Goal: Information Seeking & Learning: Check status

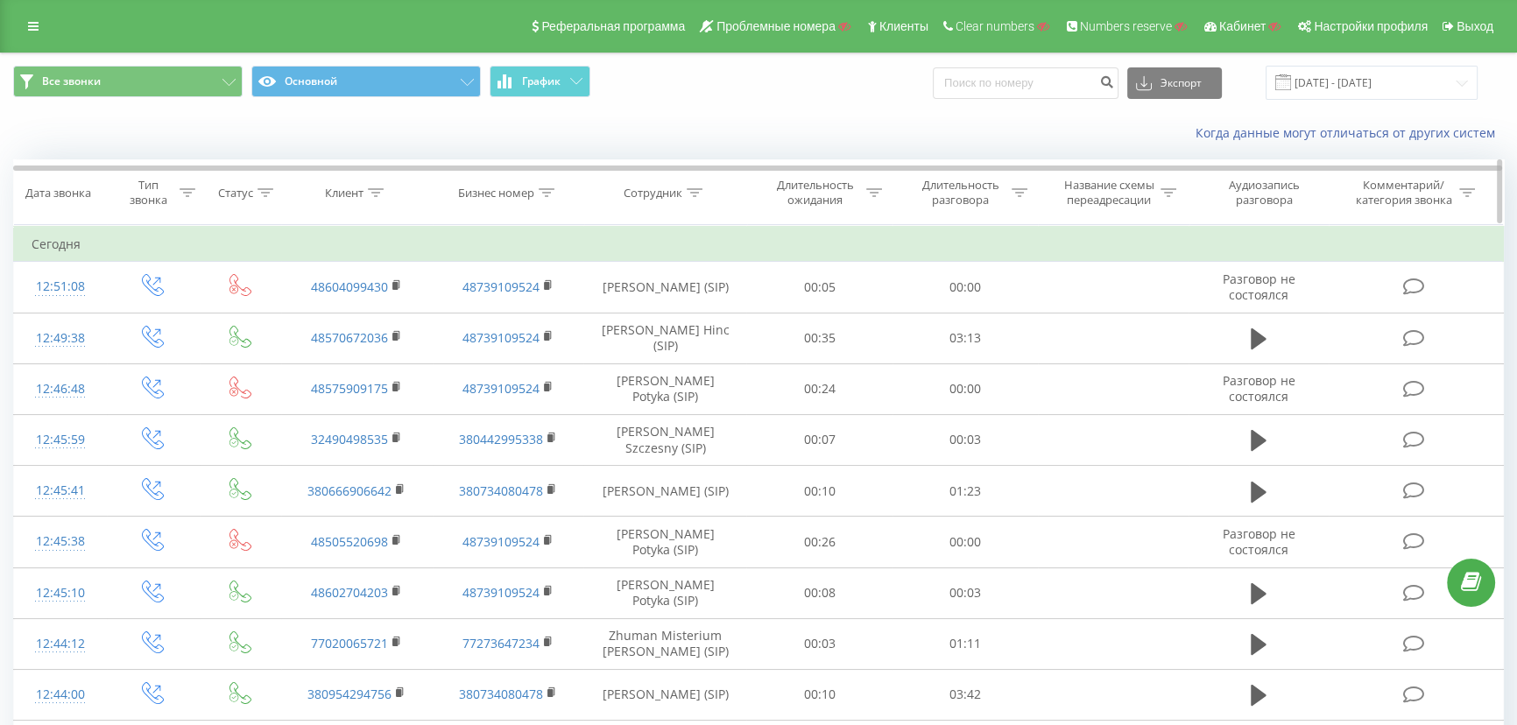
click at [376, 193] on icon at bounding box center [376, 192] width 16 height 9
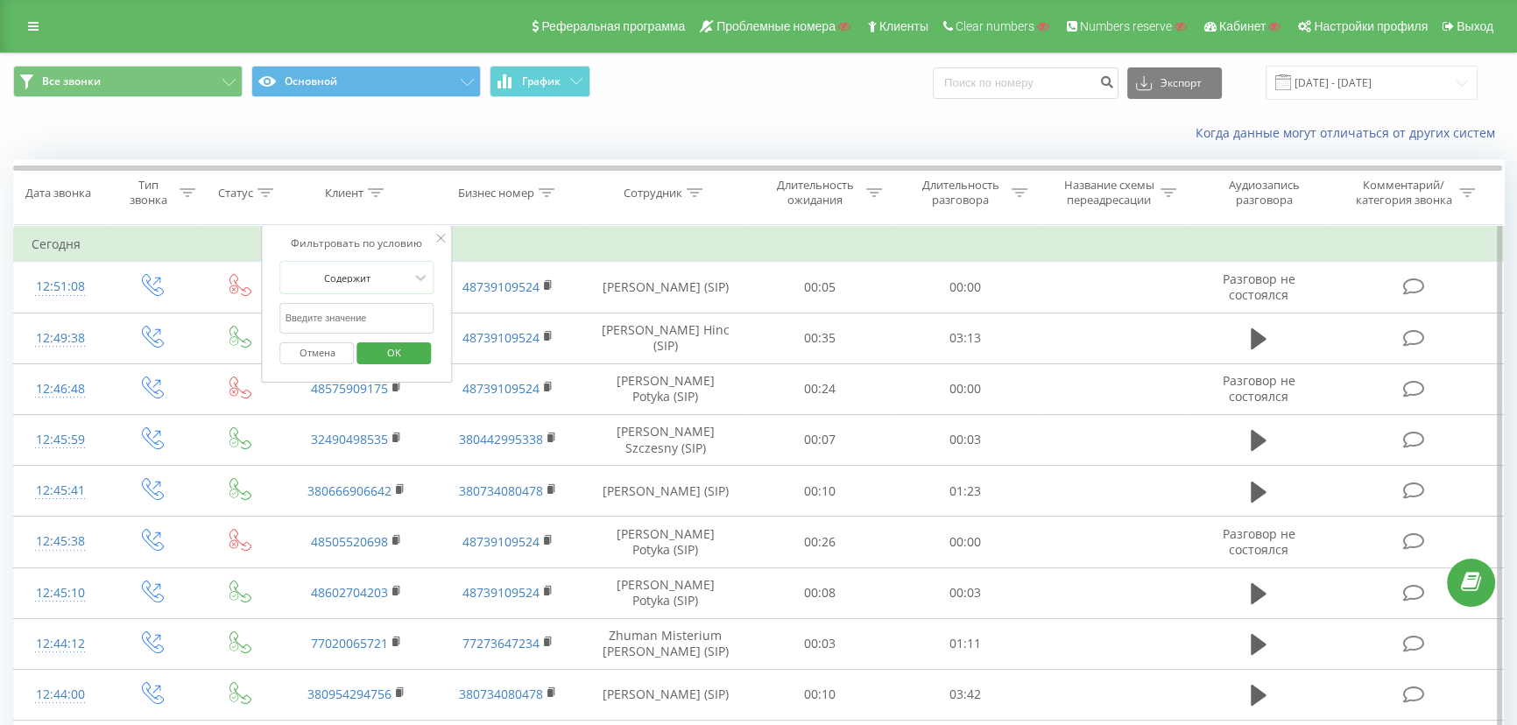
click at [332, 304] on input "text" at bounding box center [357, 318] width 154 height 31
type input "9151"
click button "OK" at bounding box center [393, 353] width 74 height 22
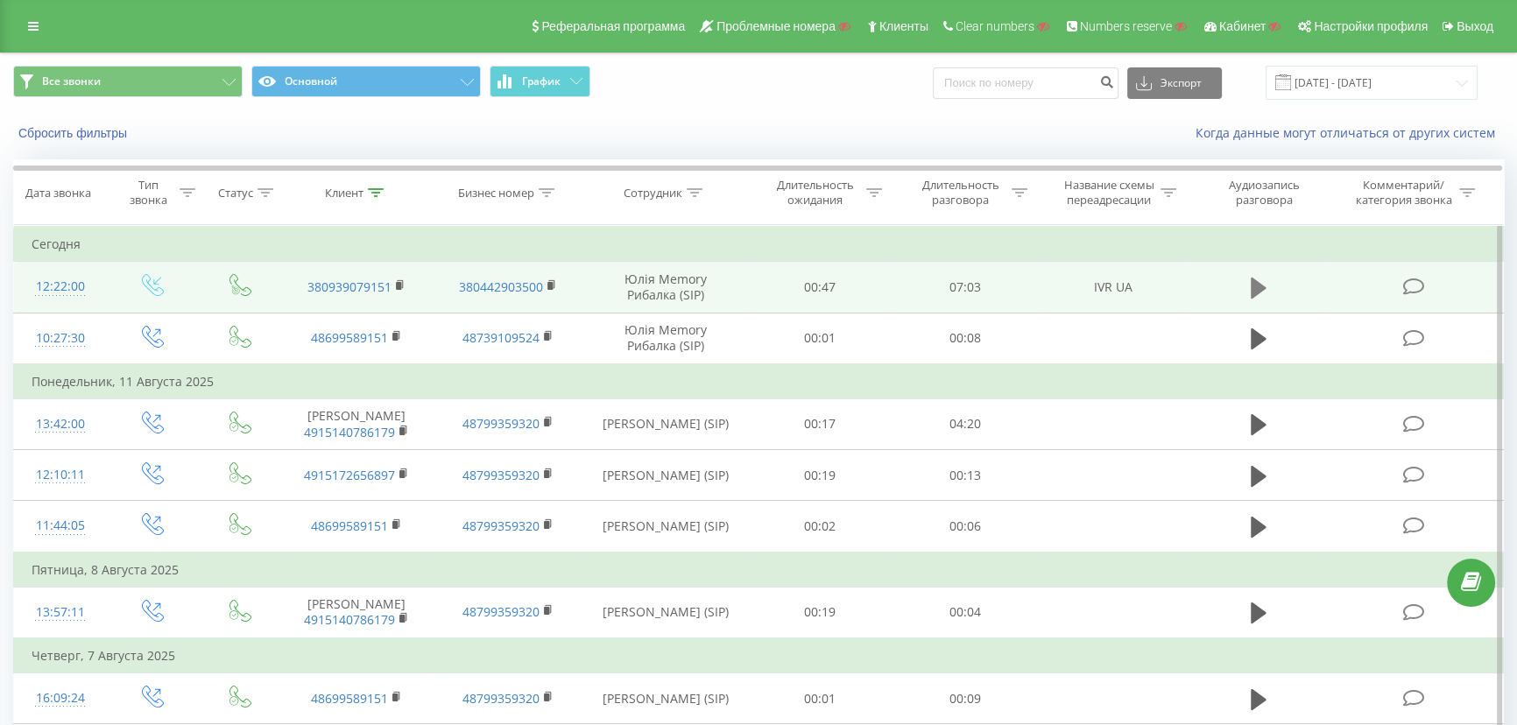
click at [1257, 289] on icon at bounding box center [1258, 288] width 16 height 21
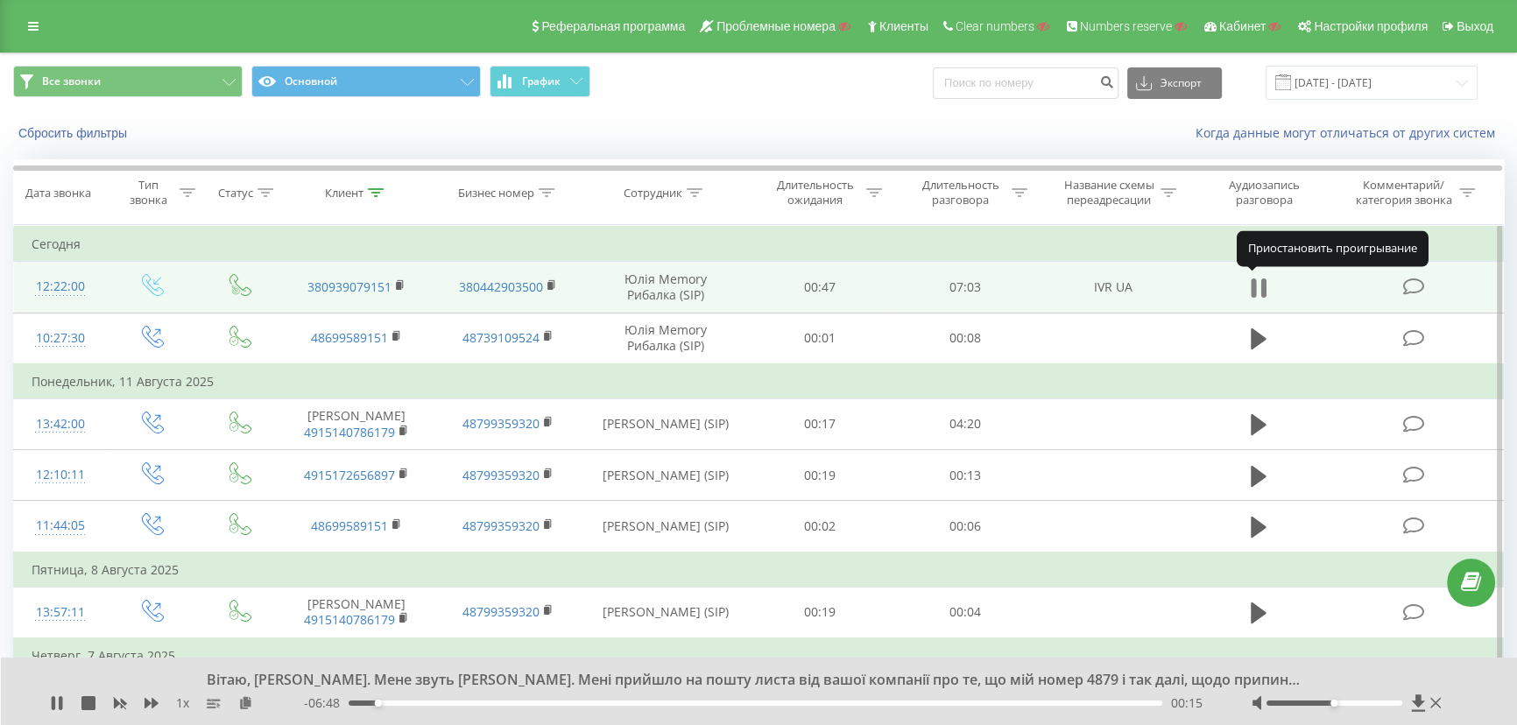
click at [1253, 288] on icon at bounding box center [1252, 287] width 5 height 19
click at [1252, 280] on icon at bounding box center [1258, 288] width 16 height 21
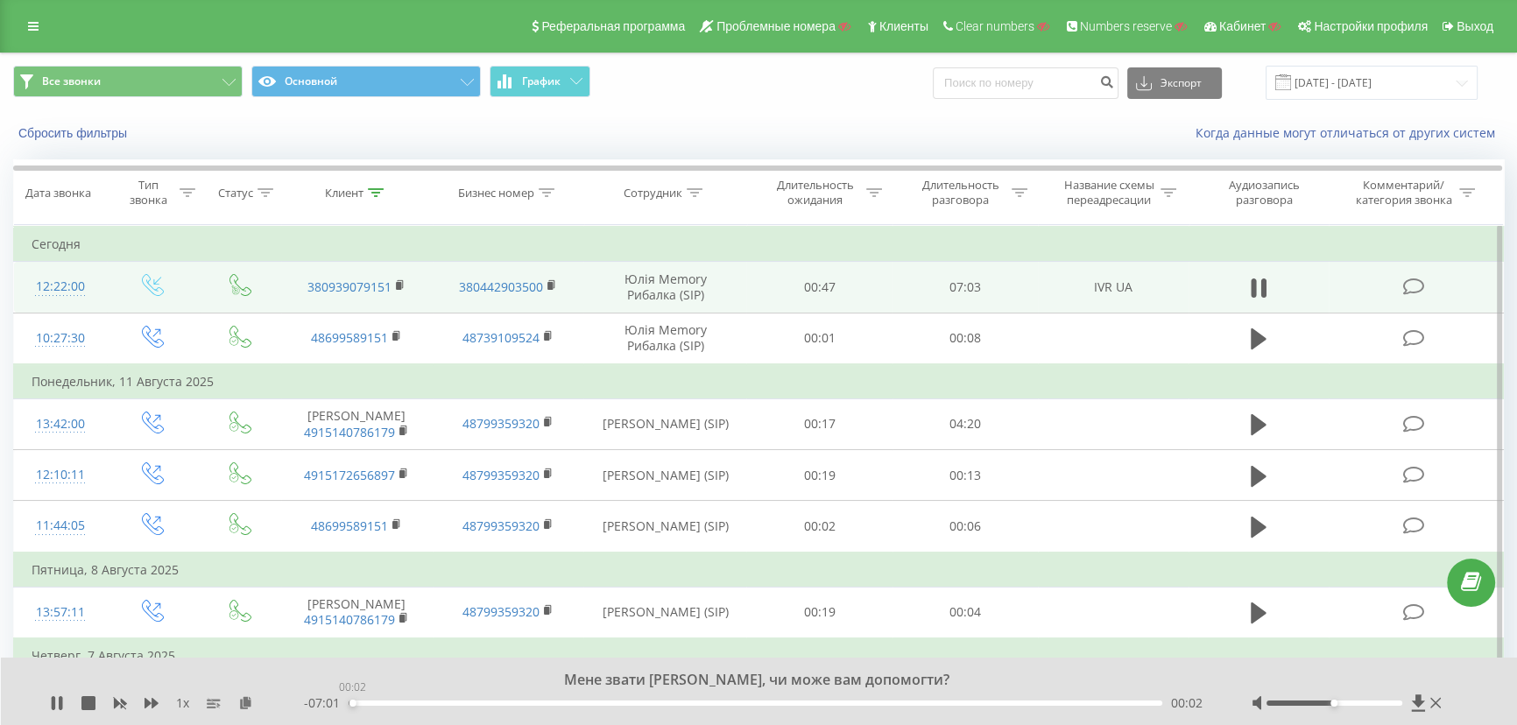
click at [352, 703] on div "00:02" at bounding box center [756, 703] width 814 height 5
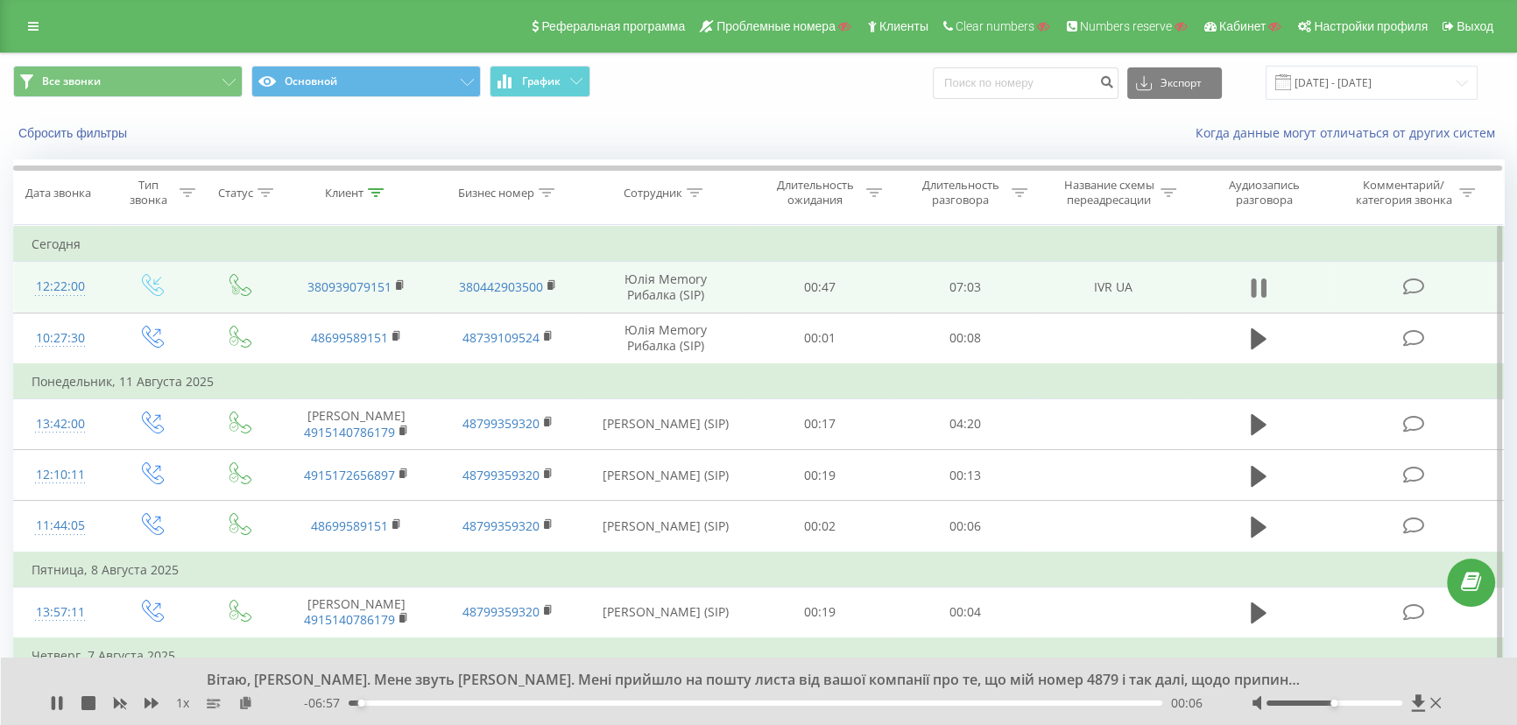
click at [1267, 287] on button at bounding box center [1258, 288] width 26 height 26
